Goal: Task Accomplishment & Management: Manage account settings

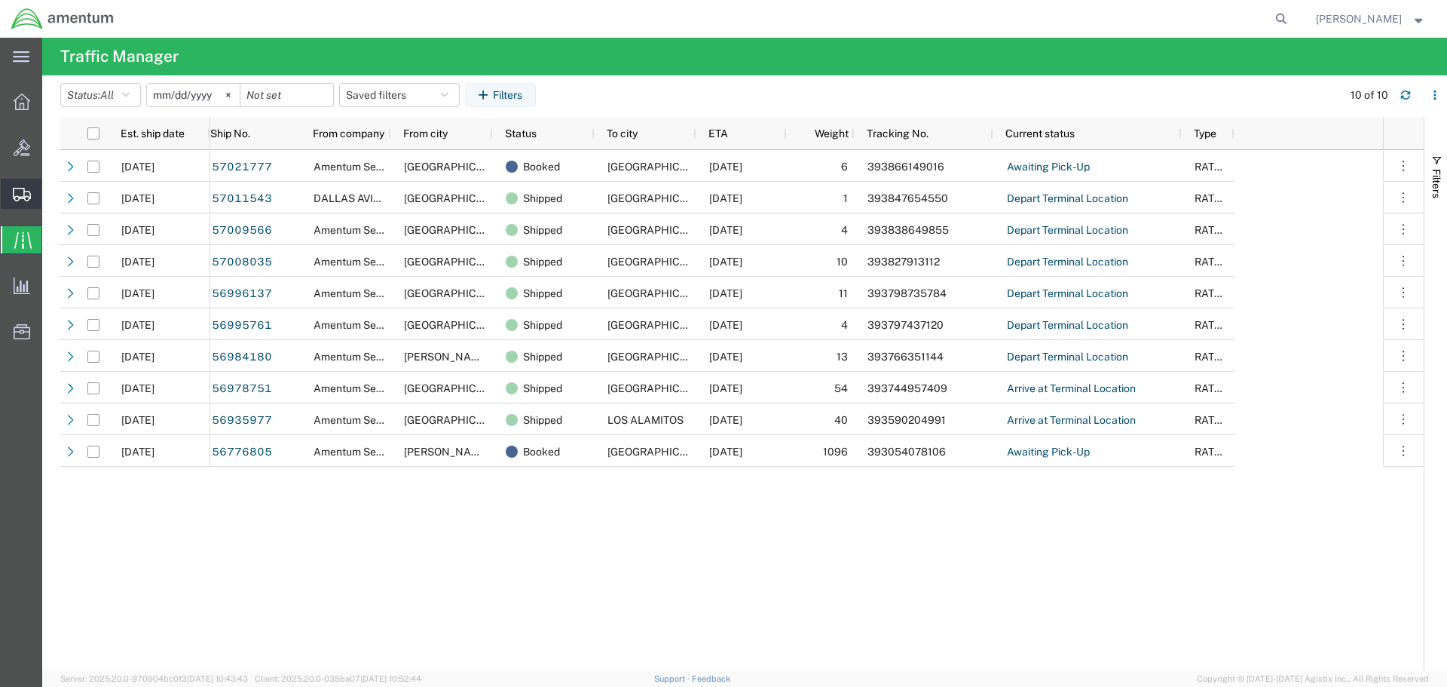
click at [17, 192] on icon at bounding box center [22, 195] width 18 height 14
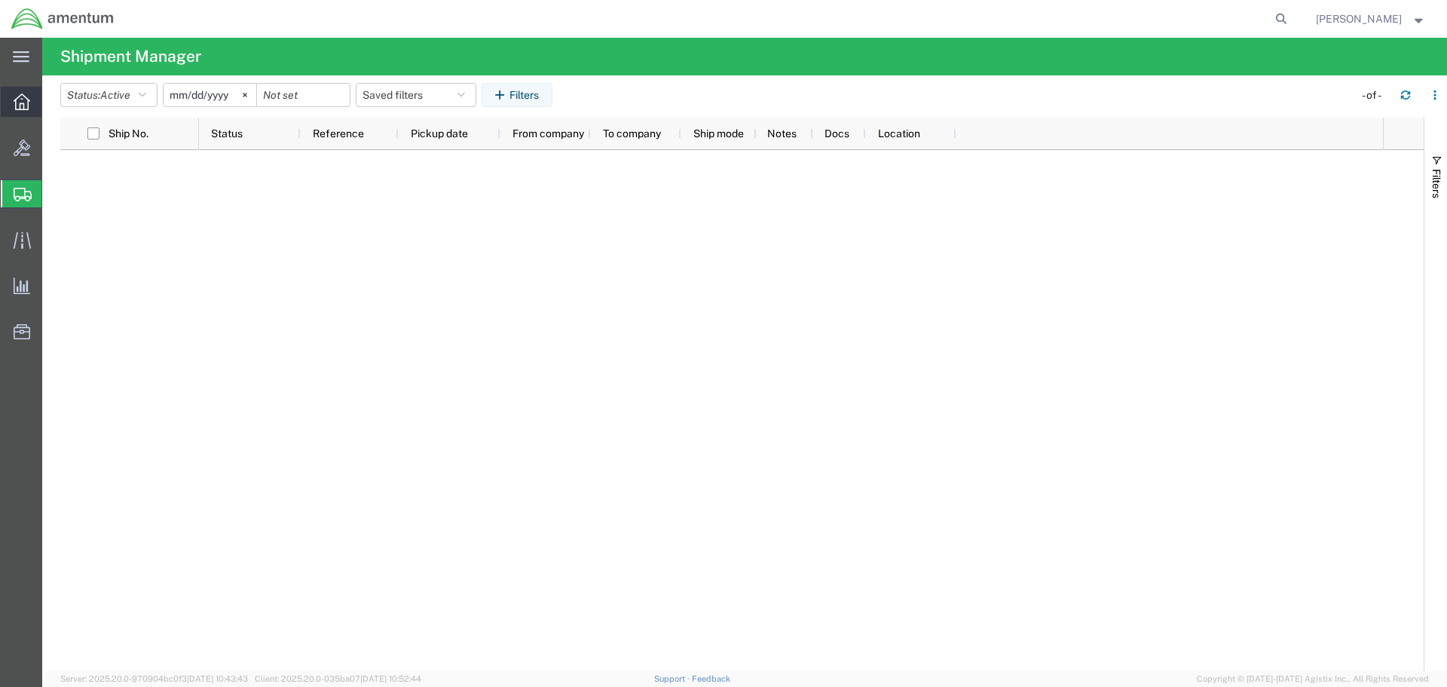
click at [20, 103] on icon at bounding box center [22, 101] width 17 height 17
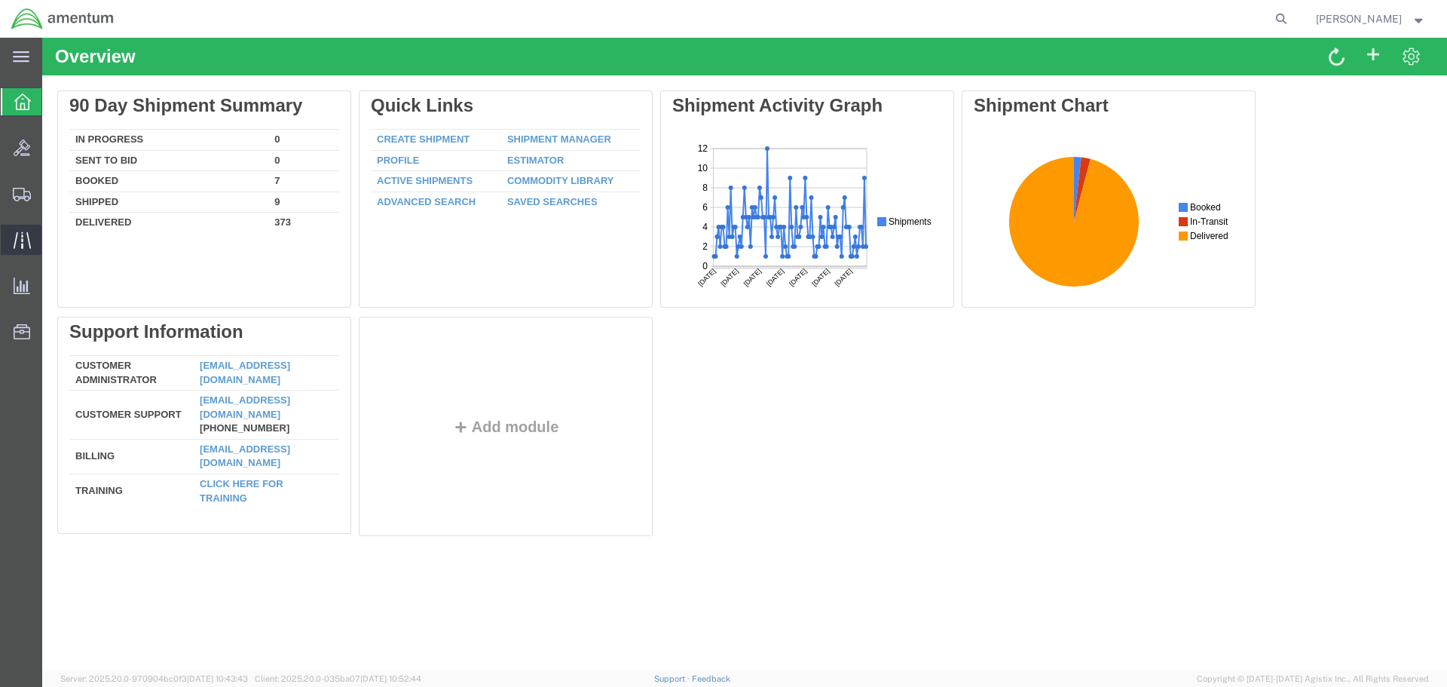
click at [17, 238] on icon at bounding box center [22, 239] width 17 height 17
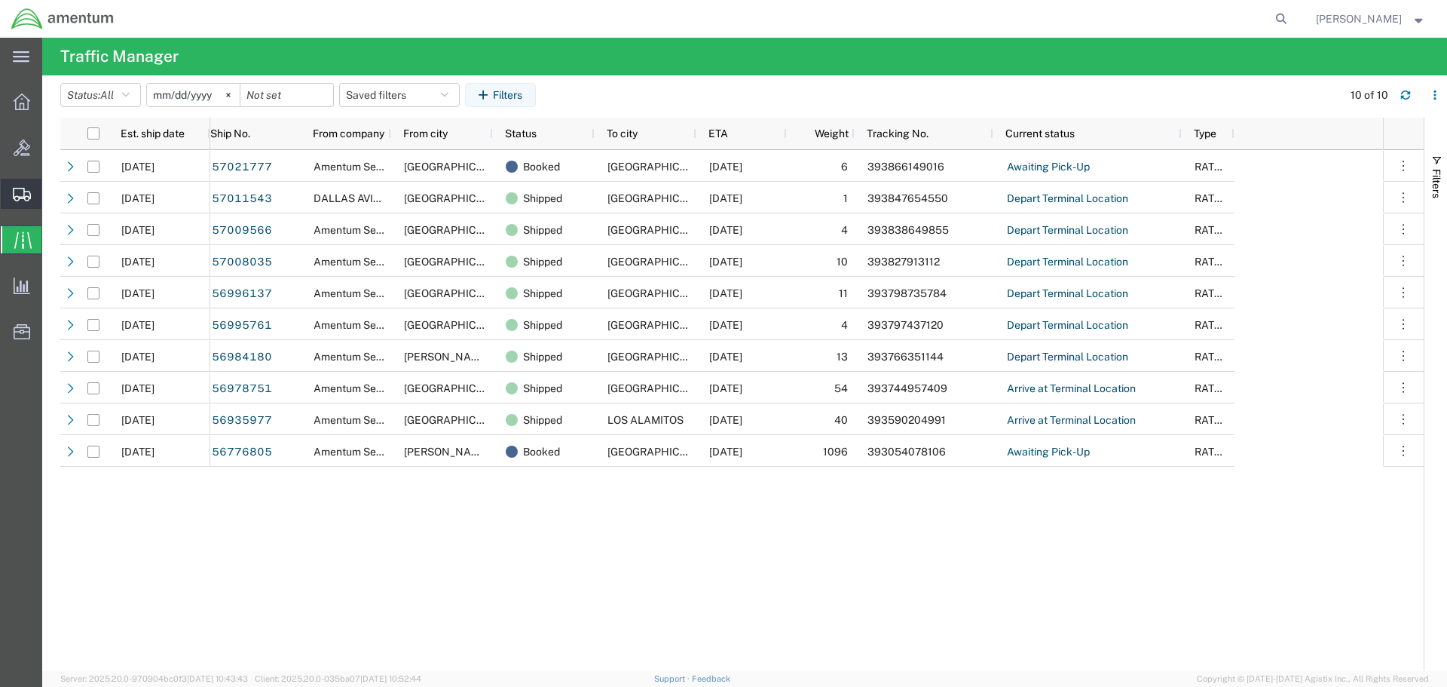
click at [17, 196] on icon at bounding box center [22, 195] width 18 height 14
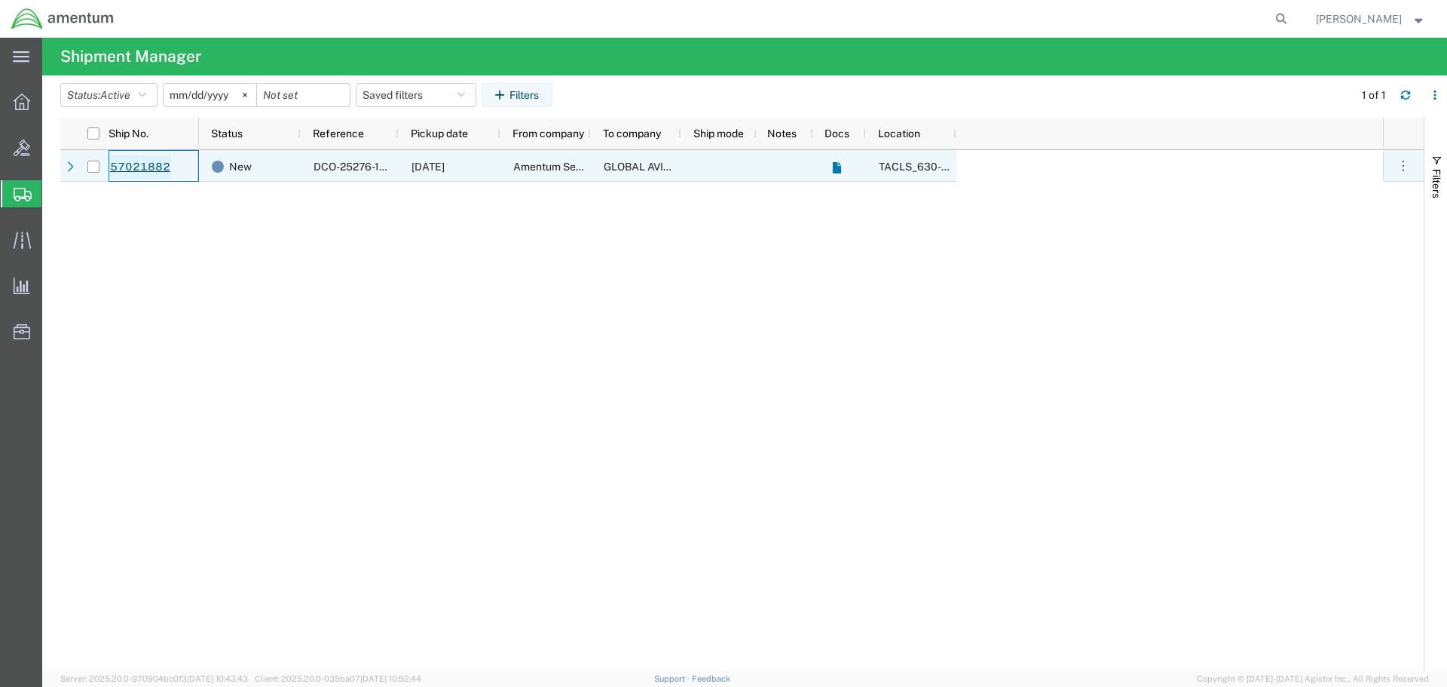
click at [144, 167] on link "57021882" at bounding box center [140, 167] width 62 height 24
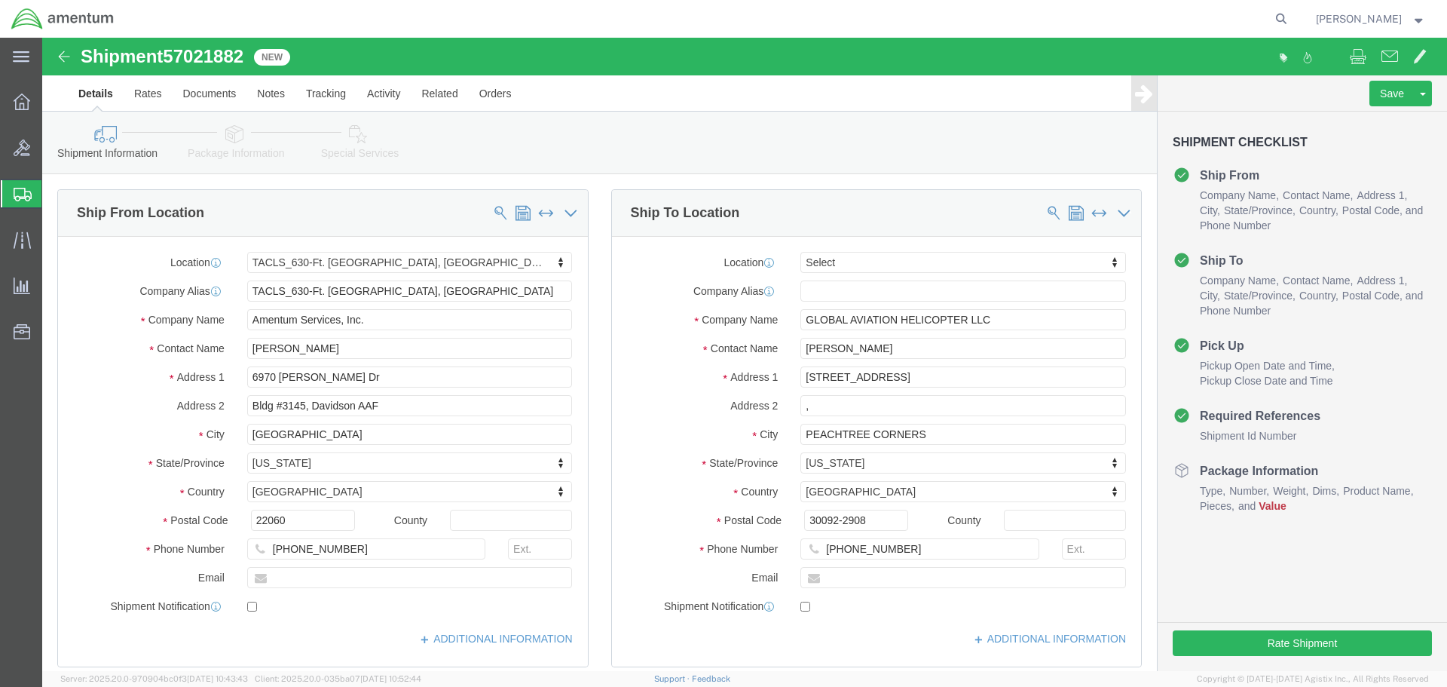
select select "42715"
select select
click icon
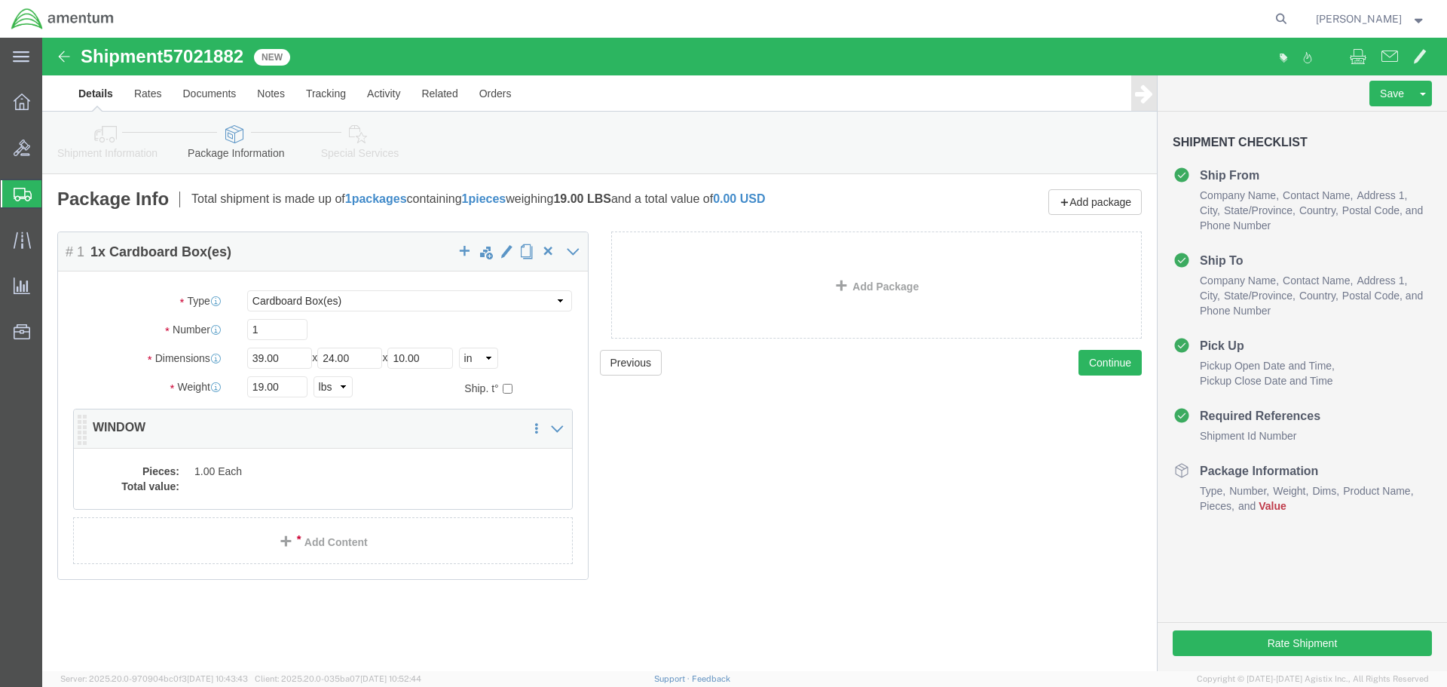
click dd "1.00 Each"
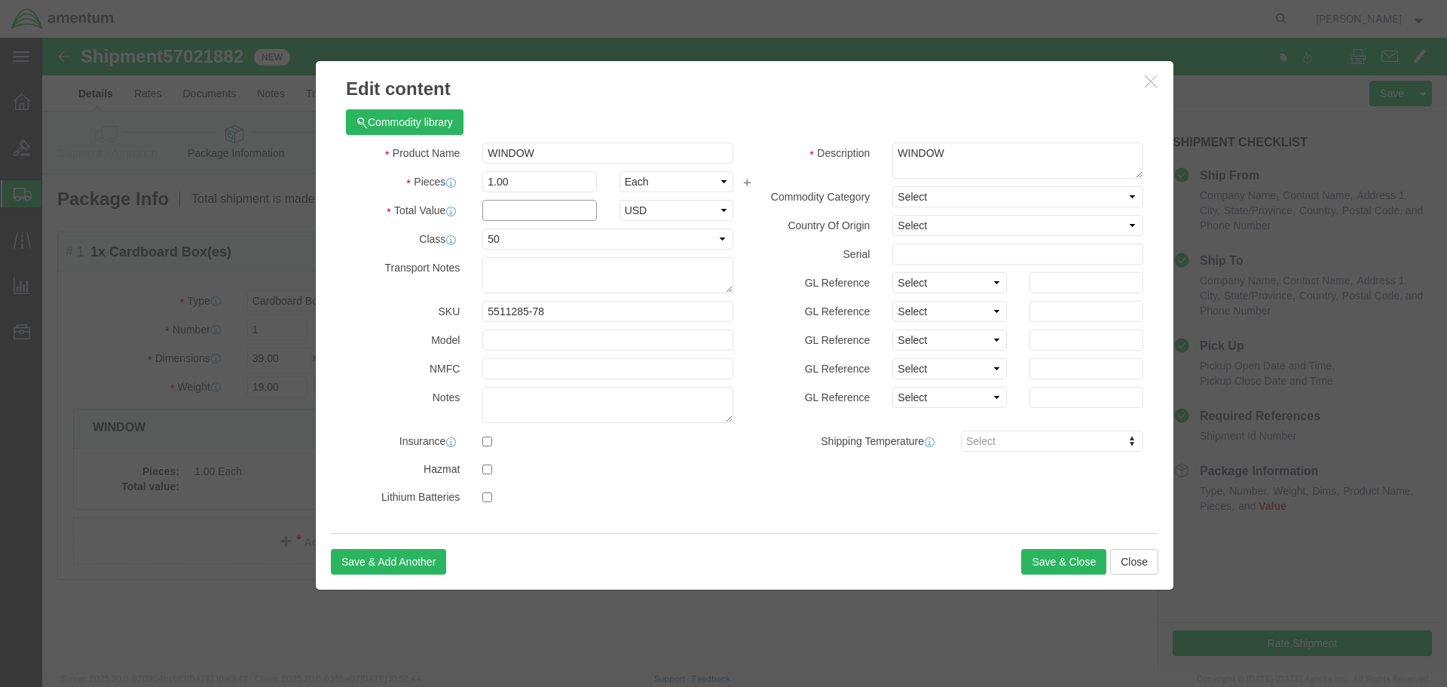
click input "text"
click textarea
click input "8505.00"
type input "8605.00"
click textarea
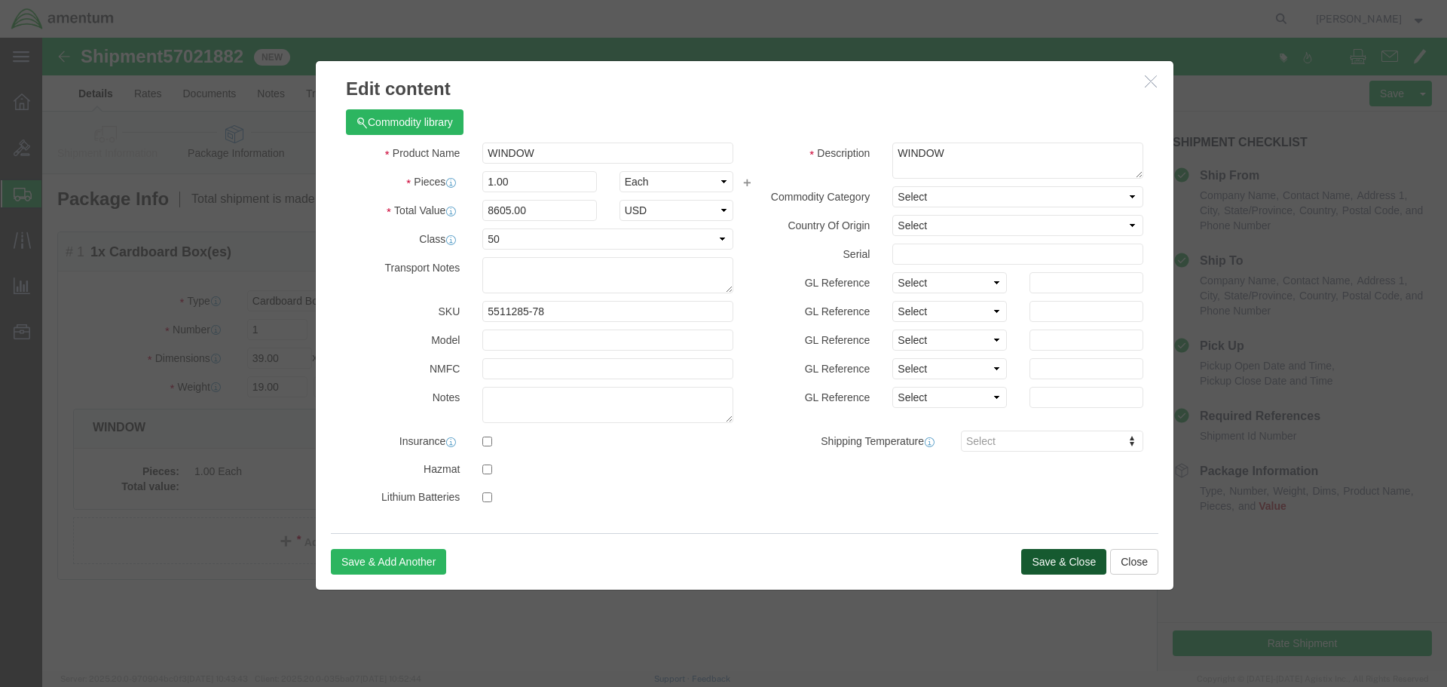
click button "Save & Close"
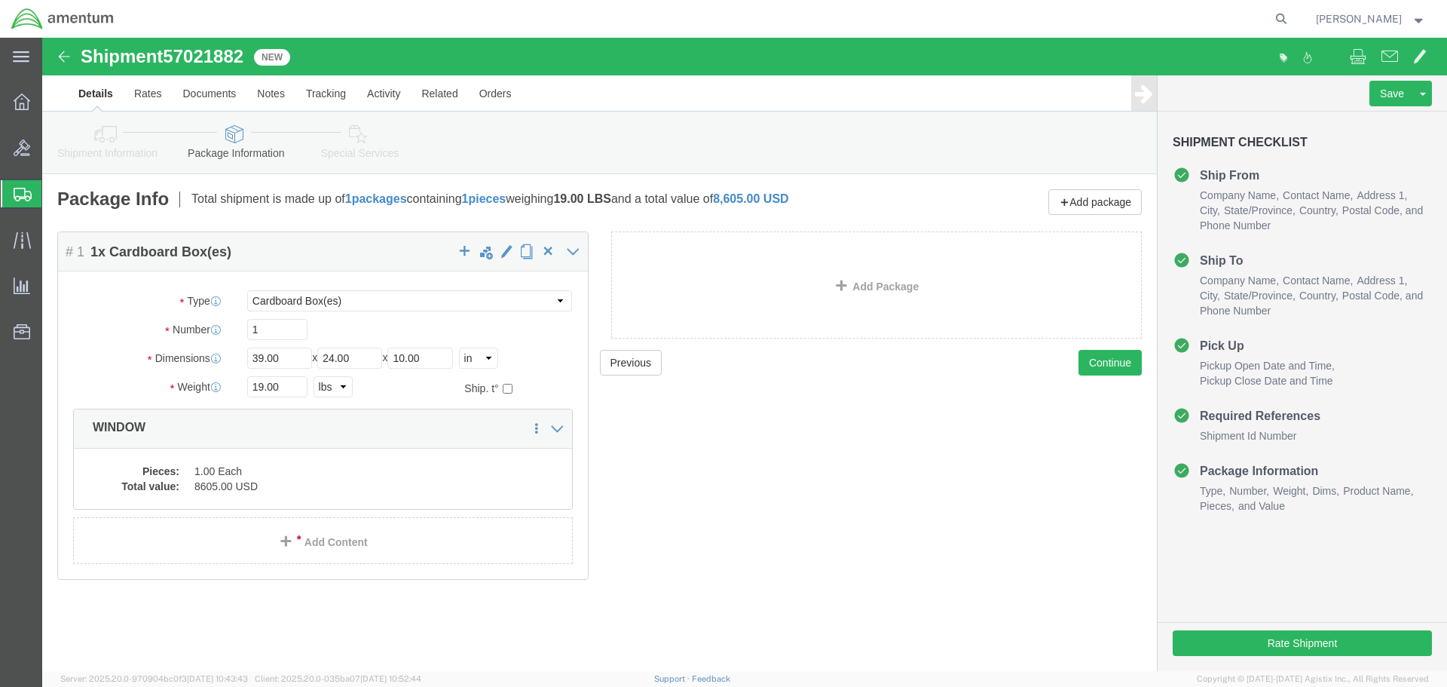
click icon
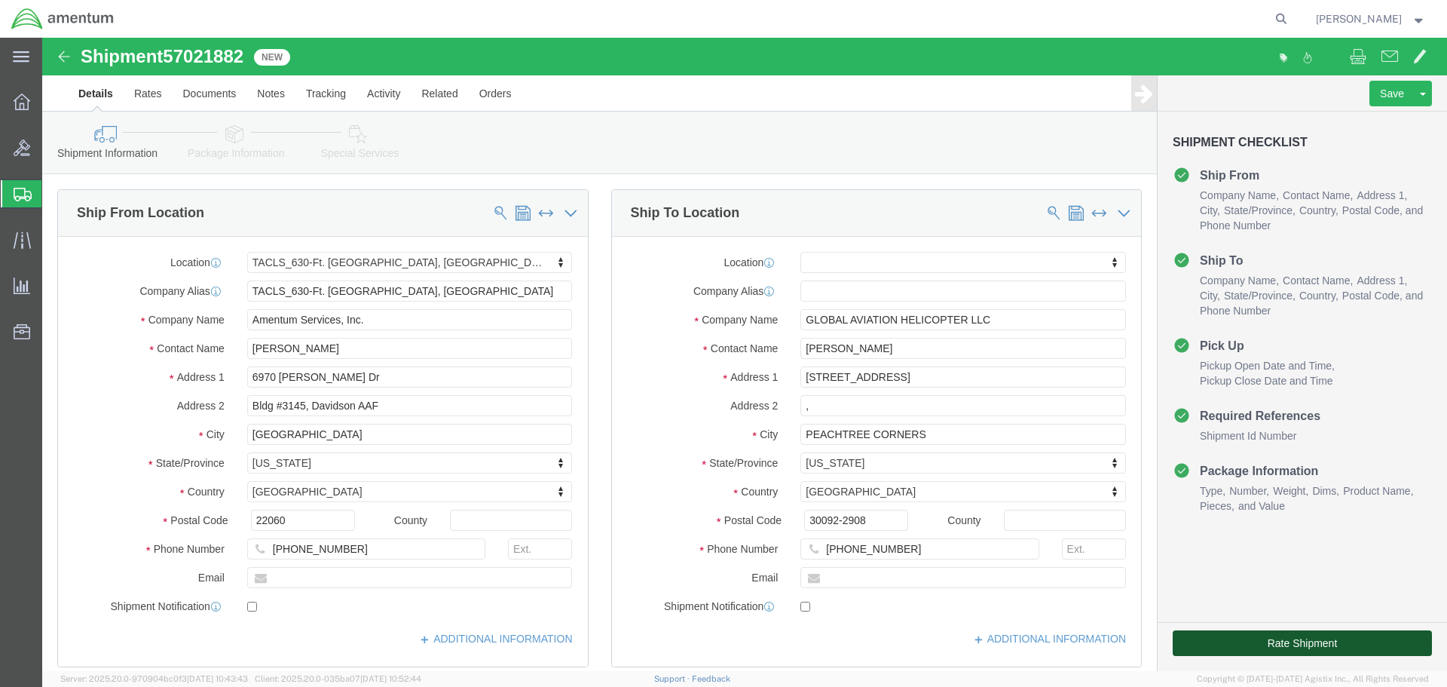
click button "Rate Shipment"
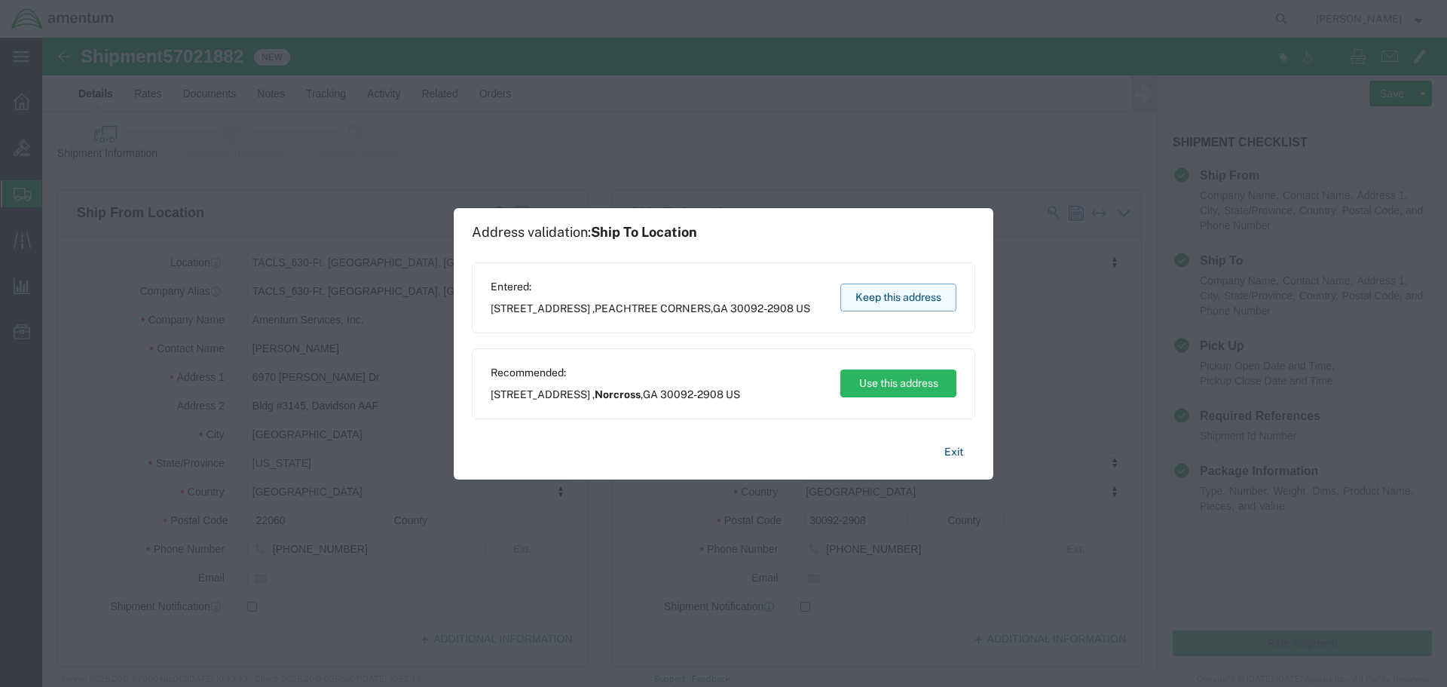
click at [877, 295] on button "Keep this address" at bounding box center [898, 297] width 116 height 28
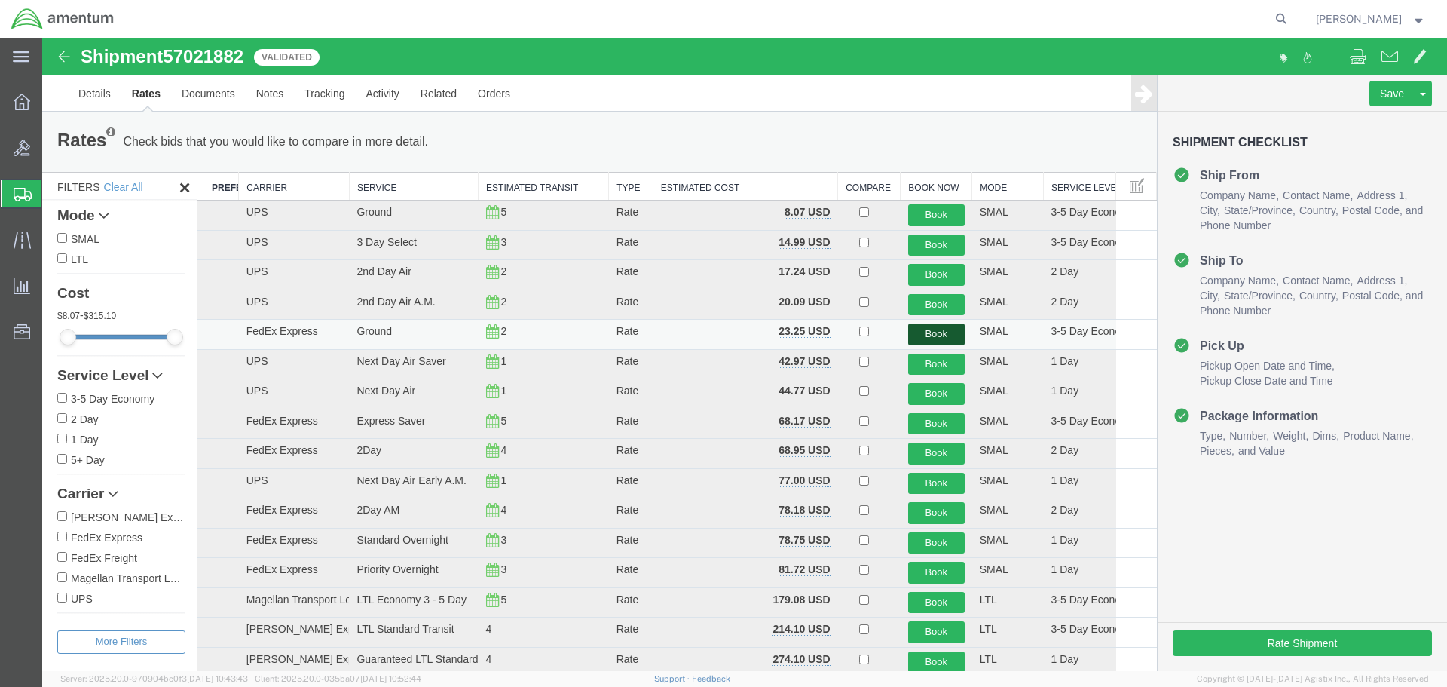
click at [931, 335] on button "Book" at bounding box center [936, 334] width 57 height 22
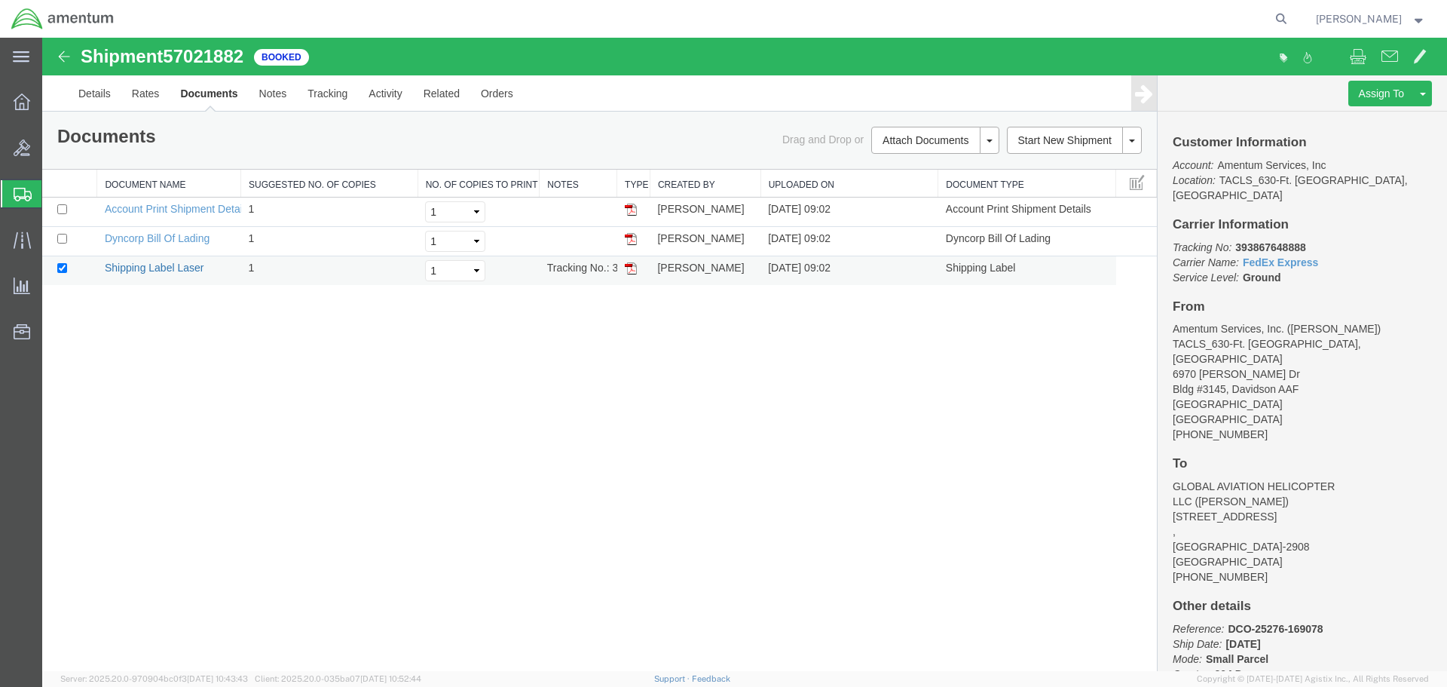
click at [155, 267] on link "Shipping Label Laser" at bounding box center [154, 268] width 99 height 12
click at [19, 241] on icon at bounding box center [22, 239] width 17 height 17
